Goal: Information Seeking & Learning: Stay updated

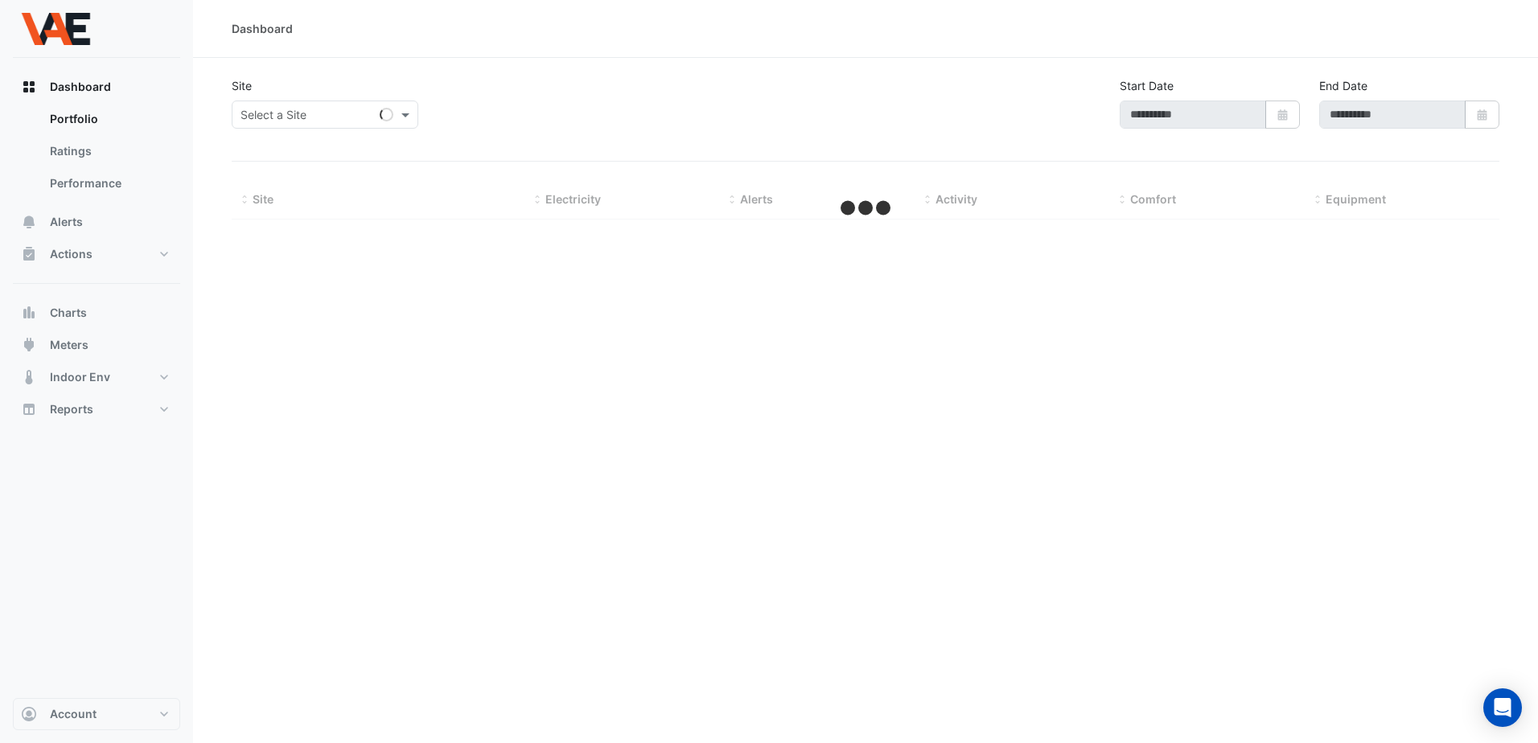
type input "**********"
select select "***"
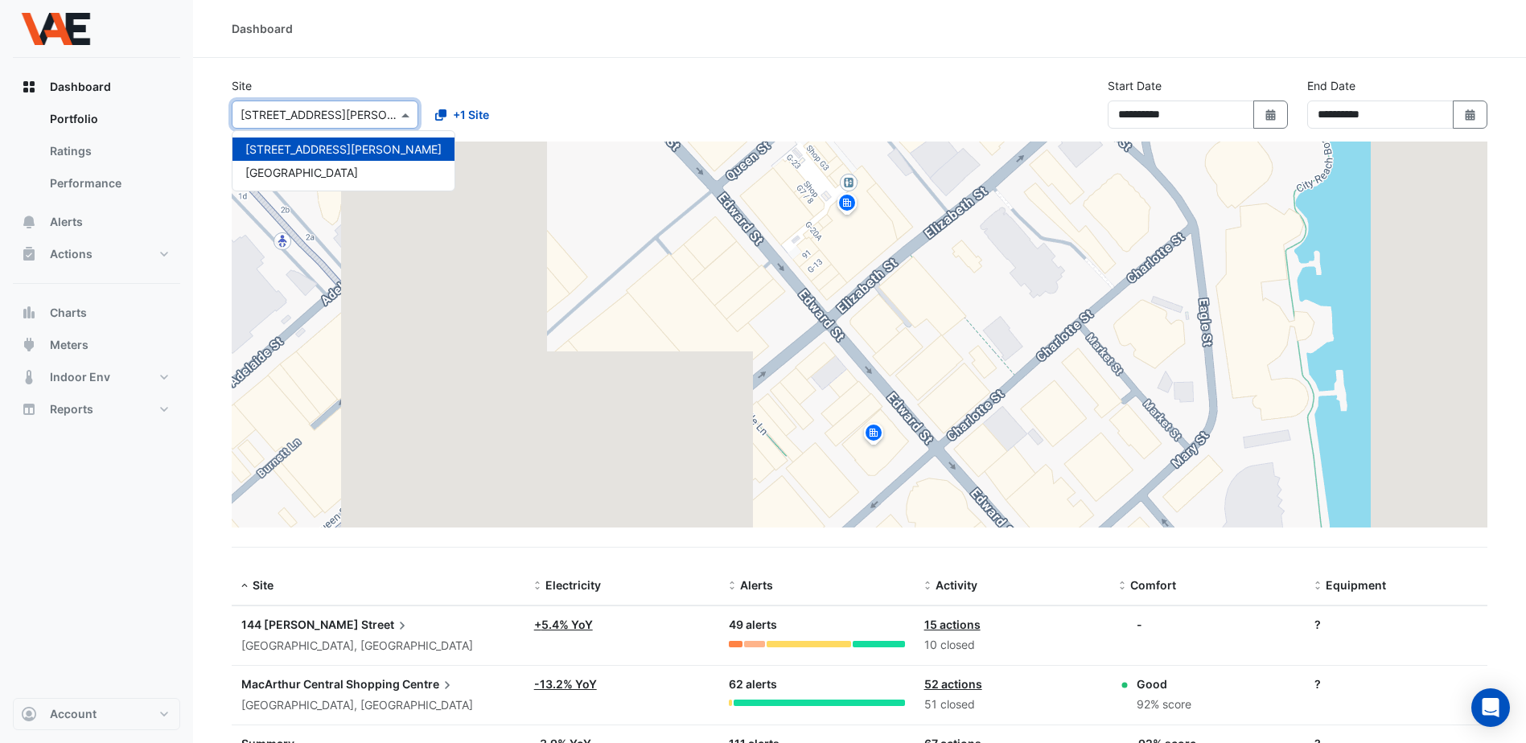
click at [406, 117] on span at bounding box center [407, 114] width 20 height 17
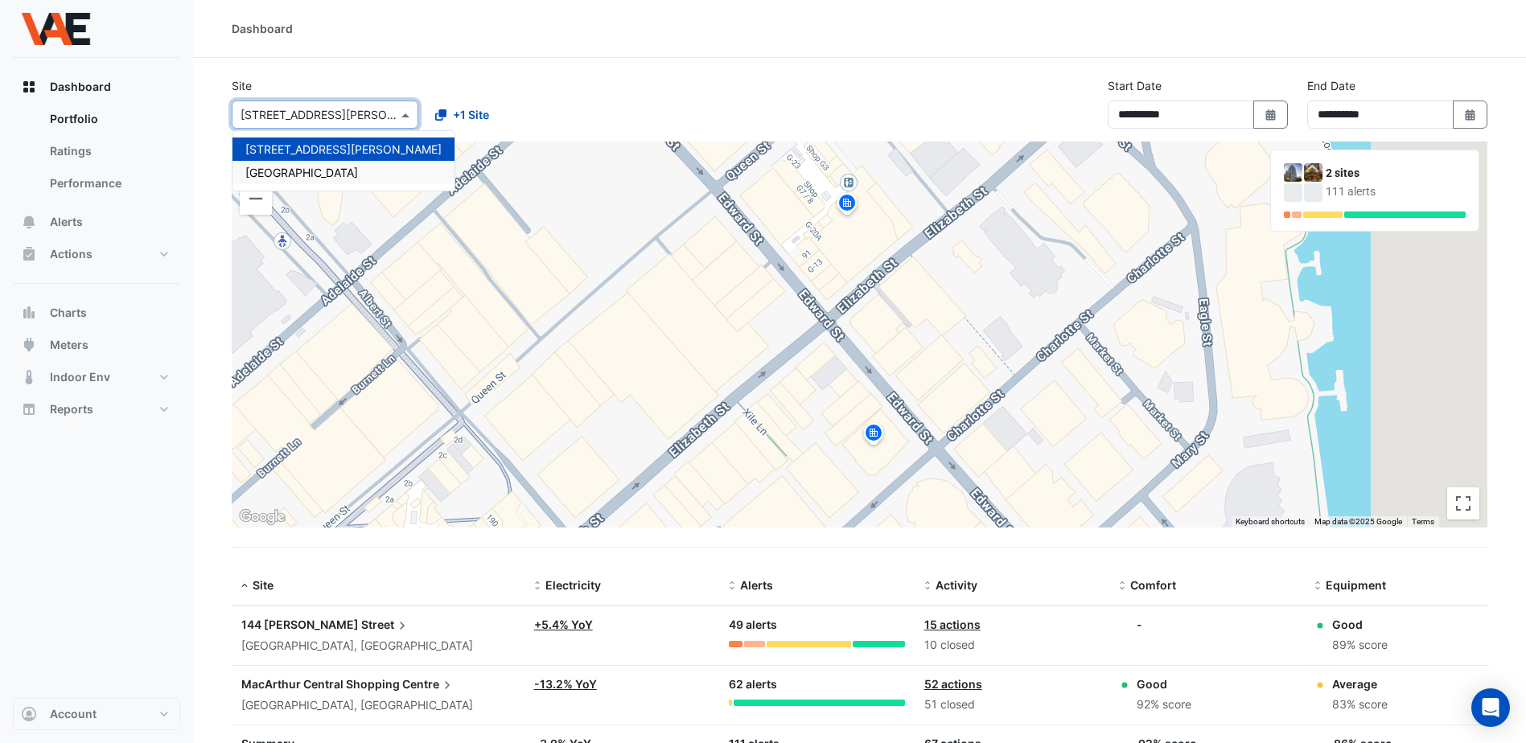
click at [318, 163] on div "[GEOGRAPHIC_DATA]" at bounding box center [343, 172] width 222 height 23
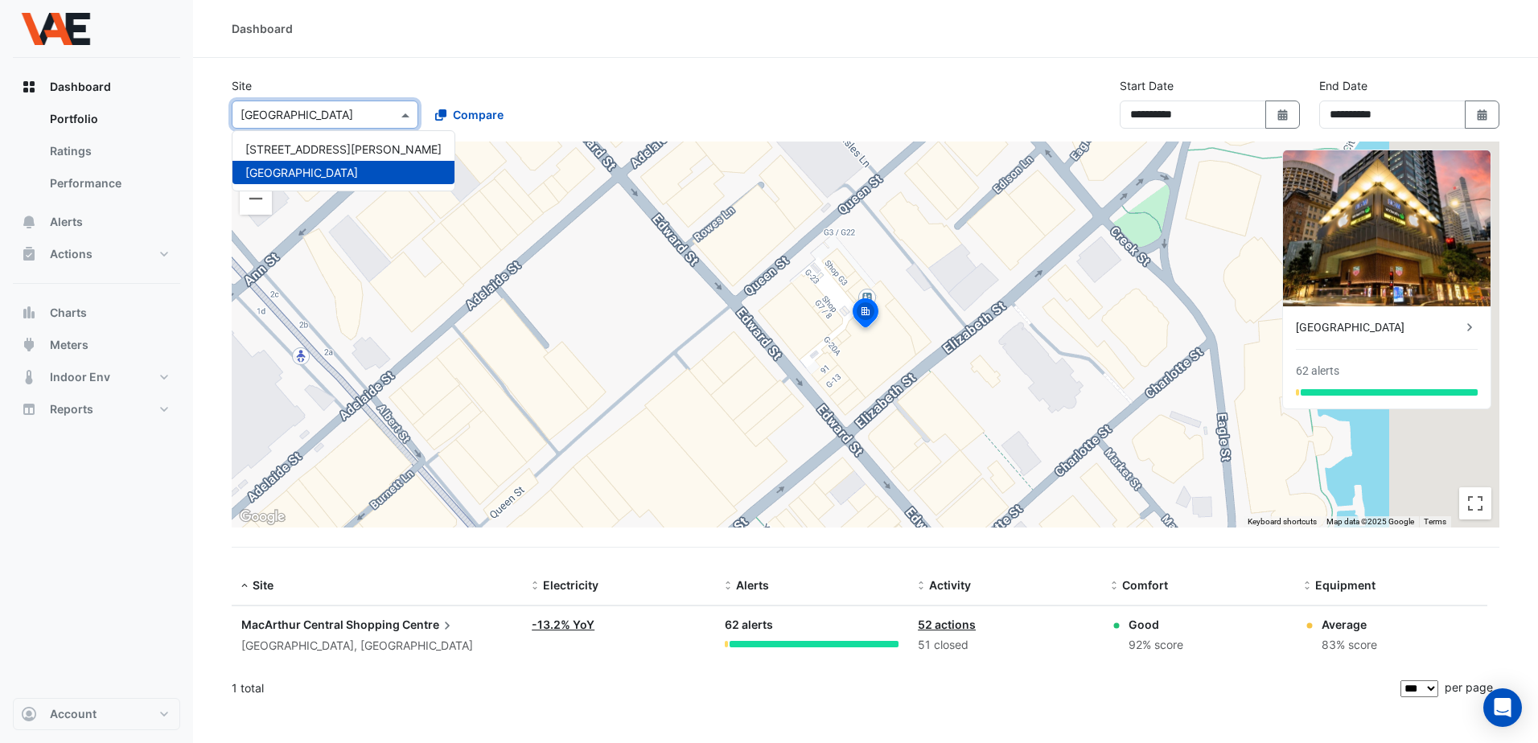
click at [385, 113] on div at bounding box center [324, 114] width 185 height 19
click at [356, 171] on span "[GEOGRAPHIC_DATA]" at bounding box center [301, 173] width 113 height 14
click at [80, 121] on link "Portfolio" at bounding box center [108, 119] width 143 height 32
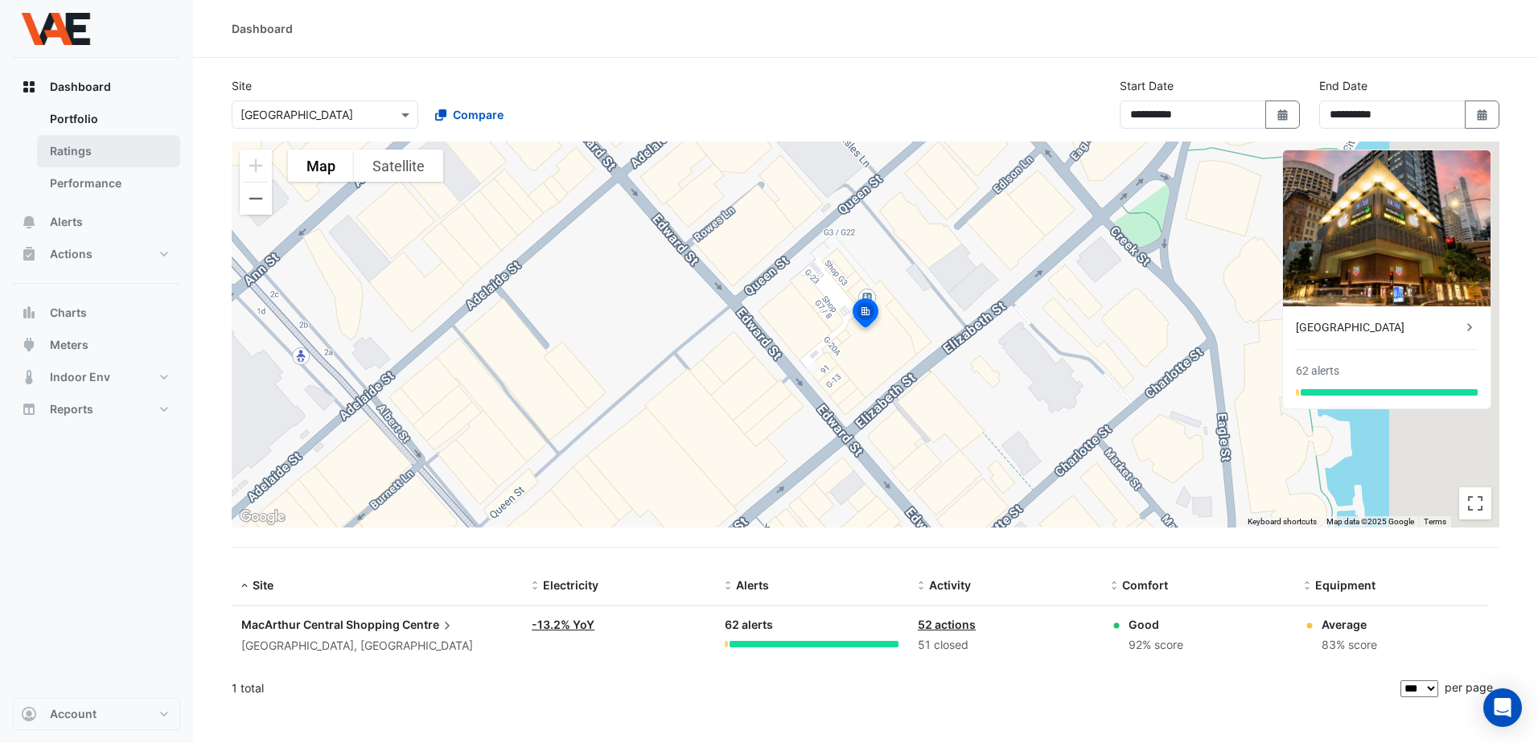
click at [76, 148] on link "Ratings" at bounding box center [108, 151] width 143 height 32
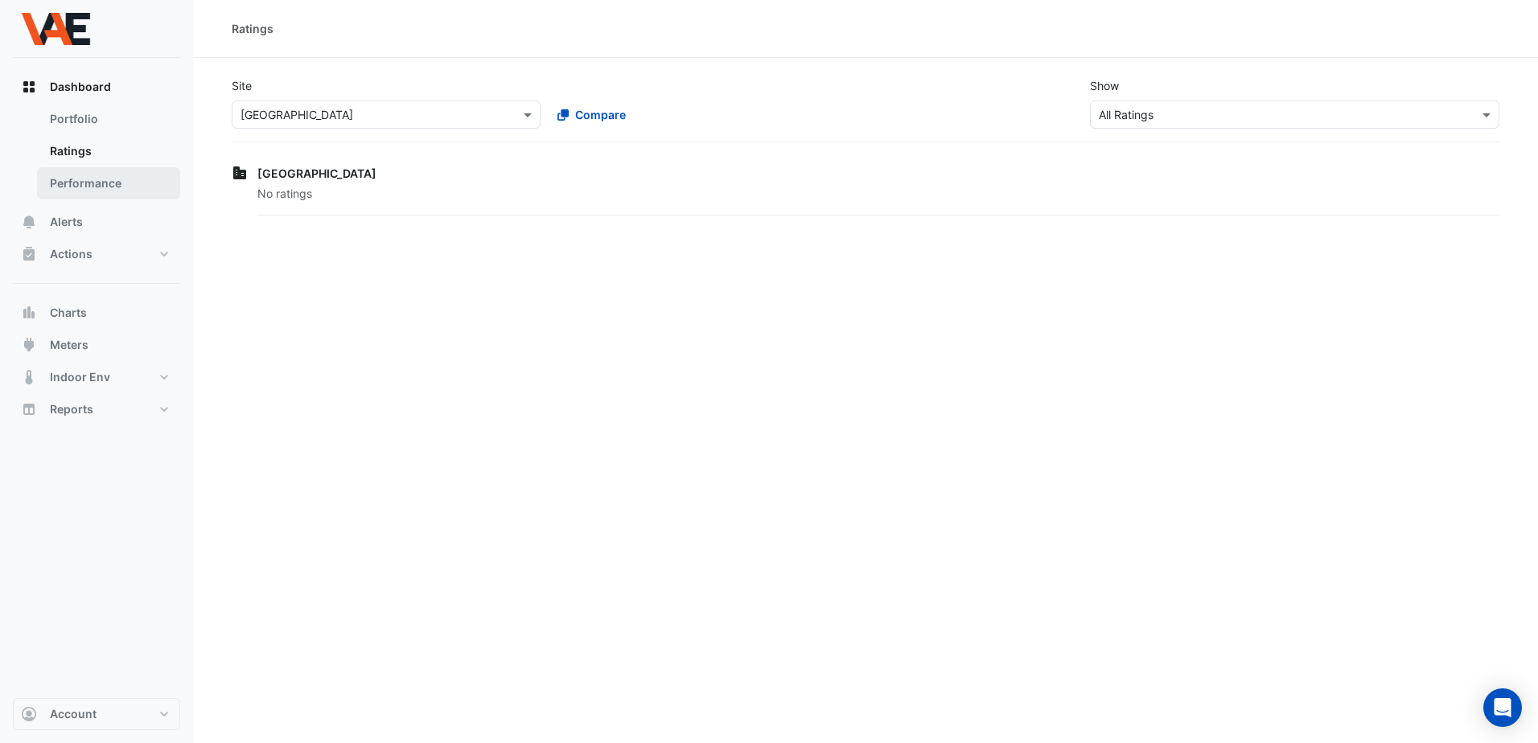
click at [75, 183] on link "Performance" at bounding box center [108, 183] width 143 height 32
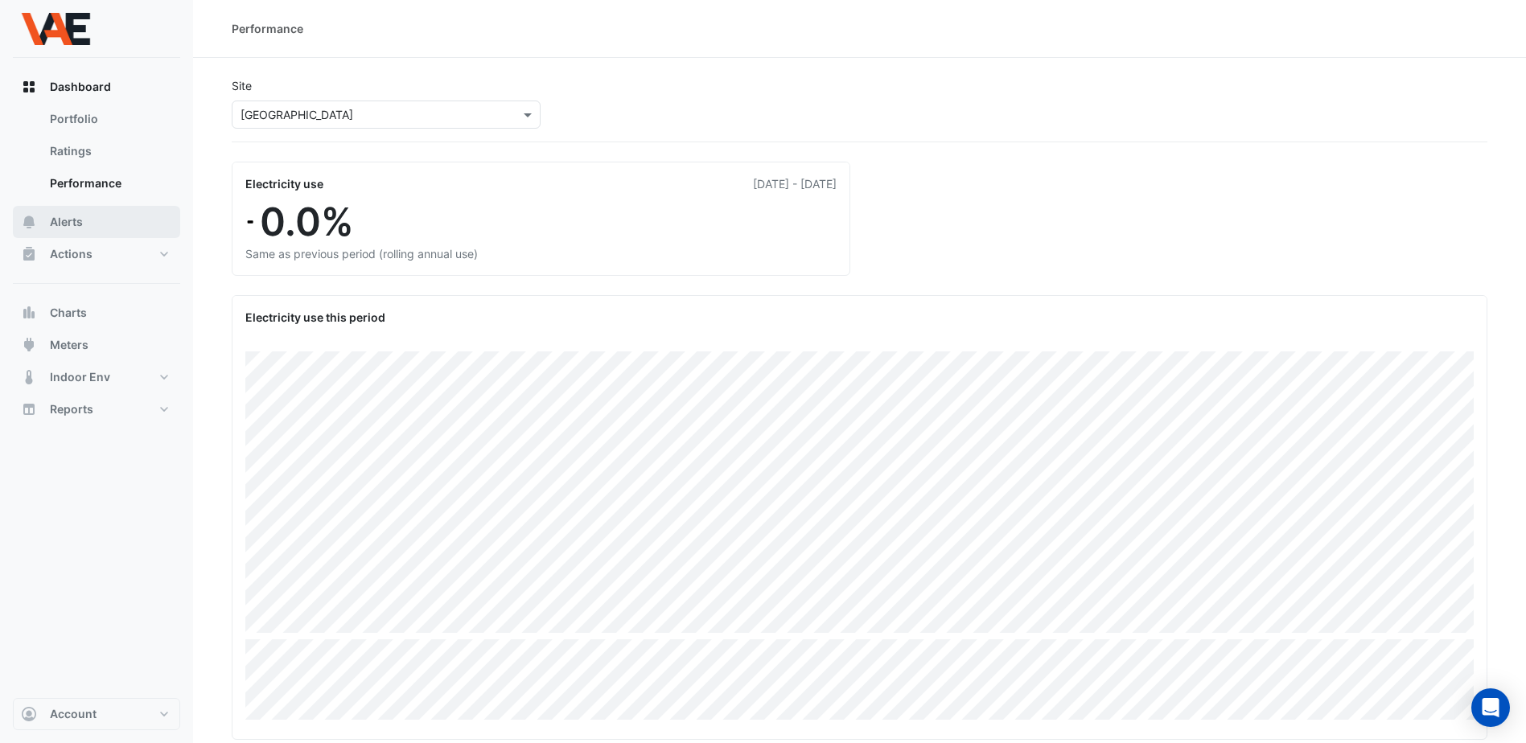
click at [72, 224] on span "Alerts" at bounding box center [66, 222] width 33 height 16
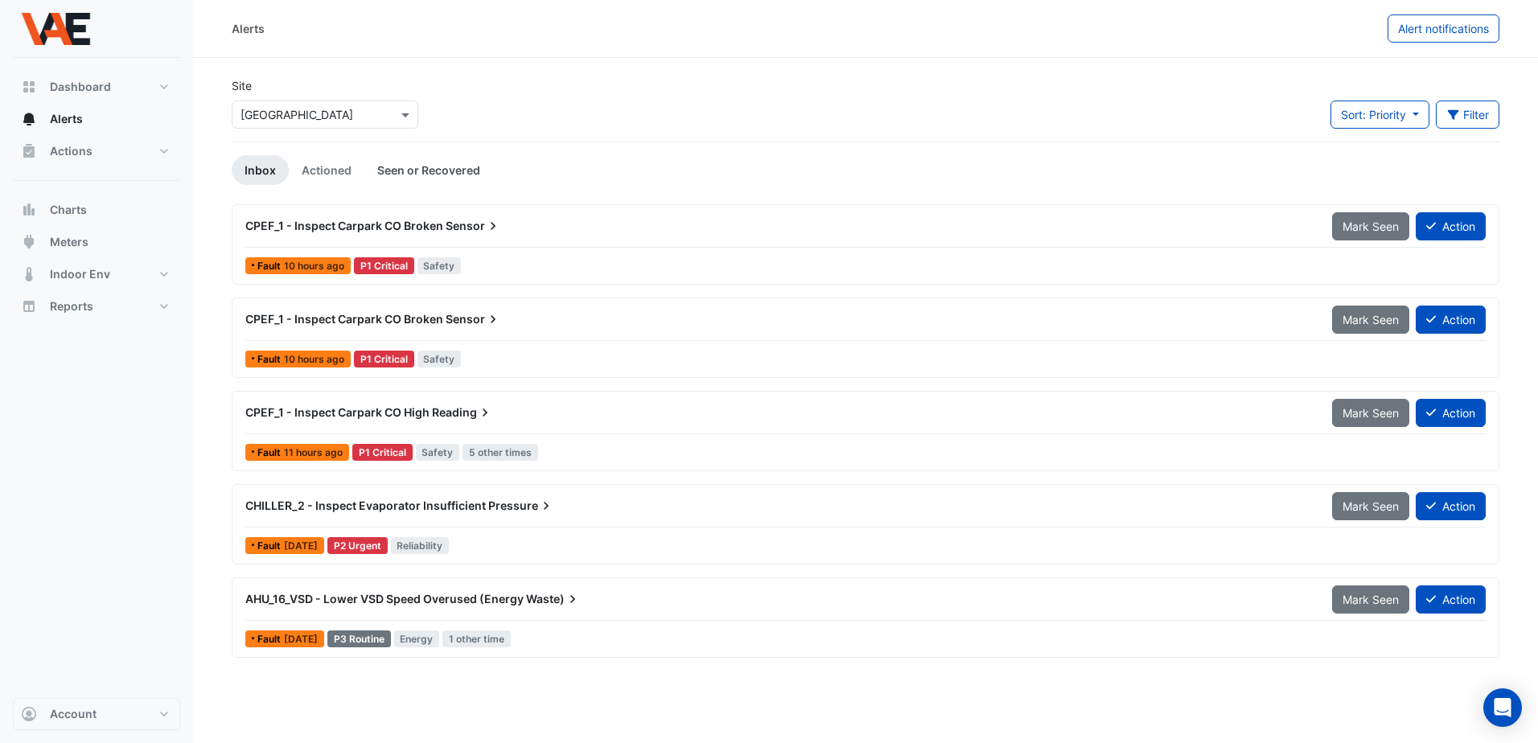
click at [432, 165] on link "Seen or Recovered" at bounding box center [428, 170] width 129 height 30
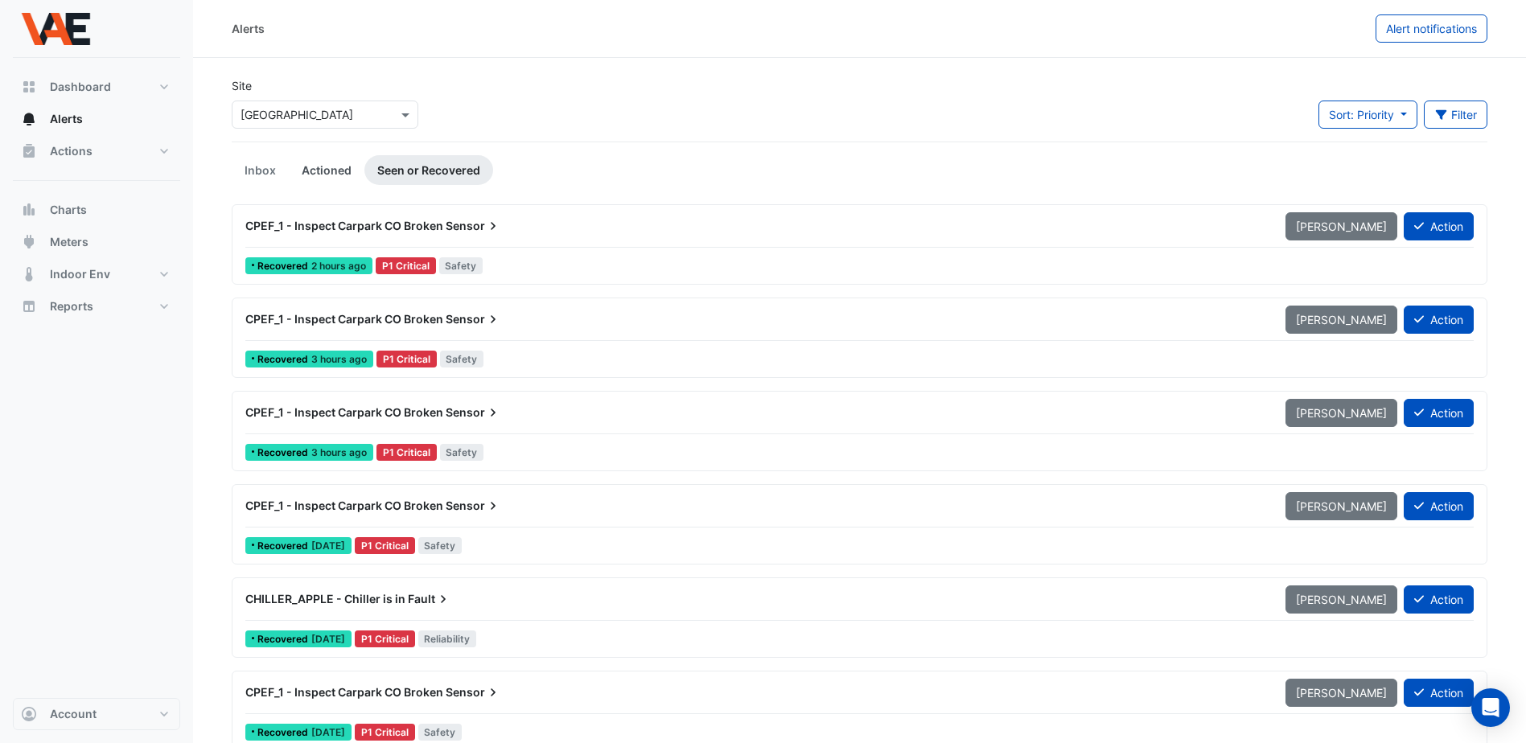
click at [318, 171] on link "Actioned" at bounding box center [327, 170] width 76 height 30
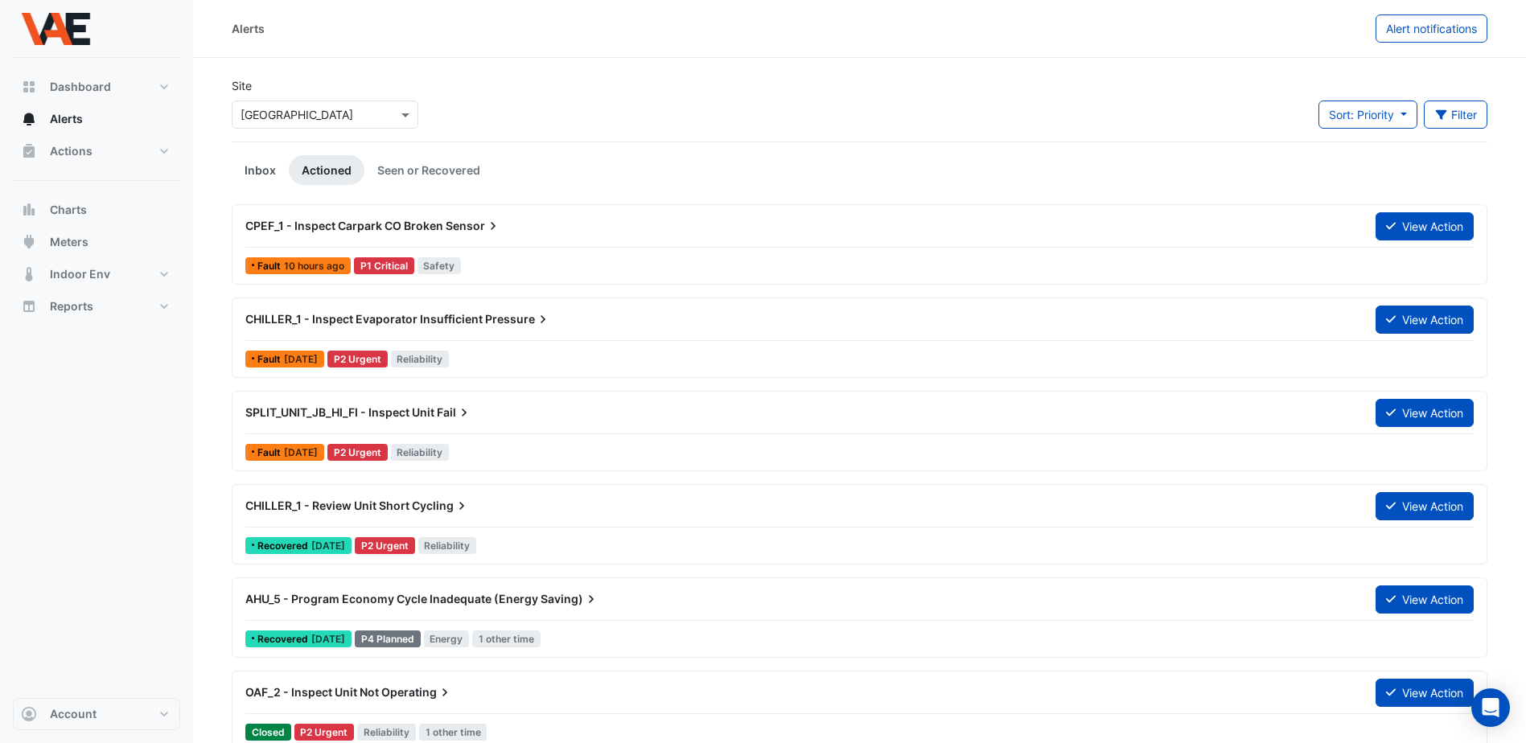
click at [257, 171] on link "Inbox" at bounding box center [260, 170] width 57 height 30
